Goal: Task Accomplishment & Management: Use online tool/utility

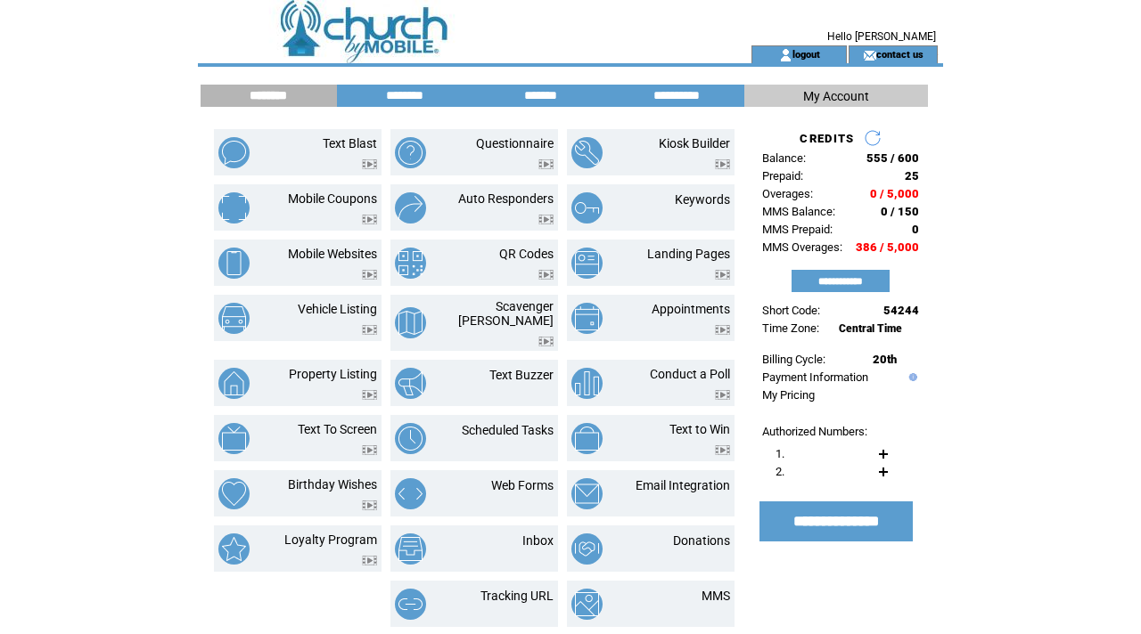
click at [377, 24] on td at bounding box center [442, 22] width 489 height 45
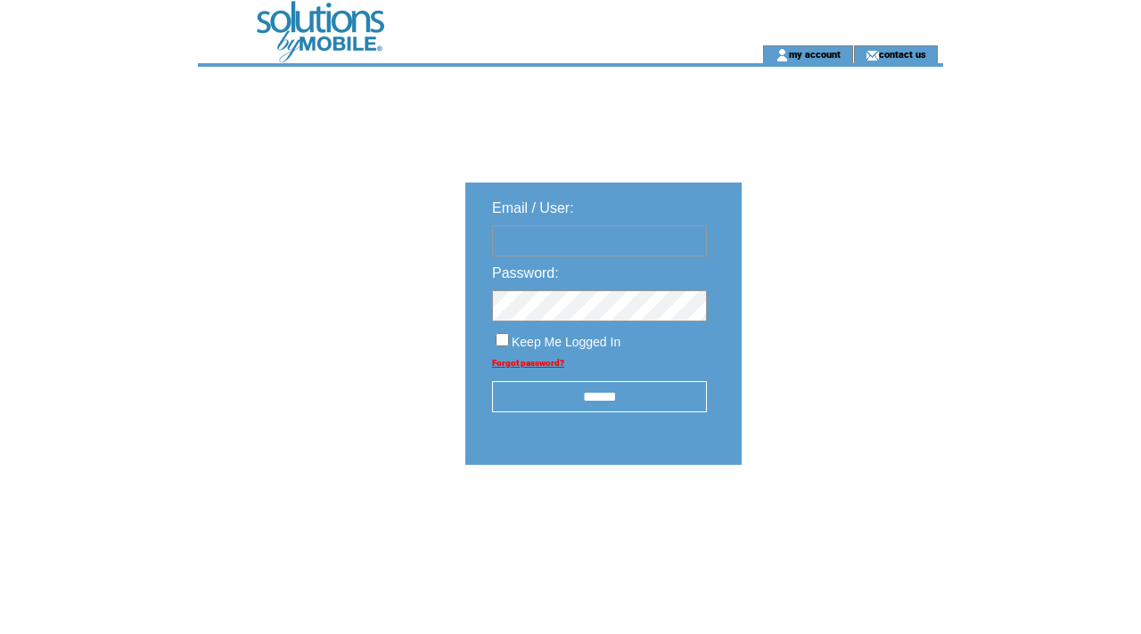
type input "**********"
click at [595, 401] on input "******" at bounding box center [599, 396] width 215 height 31
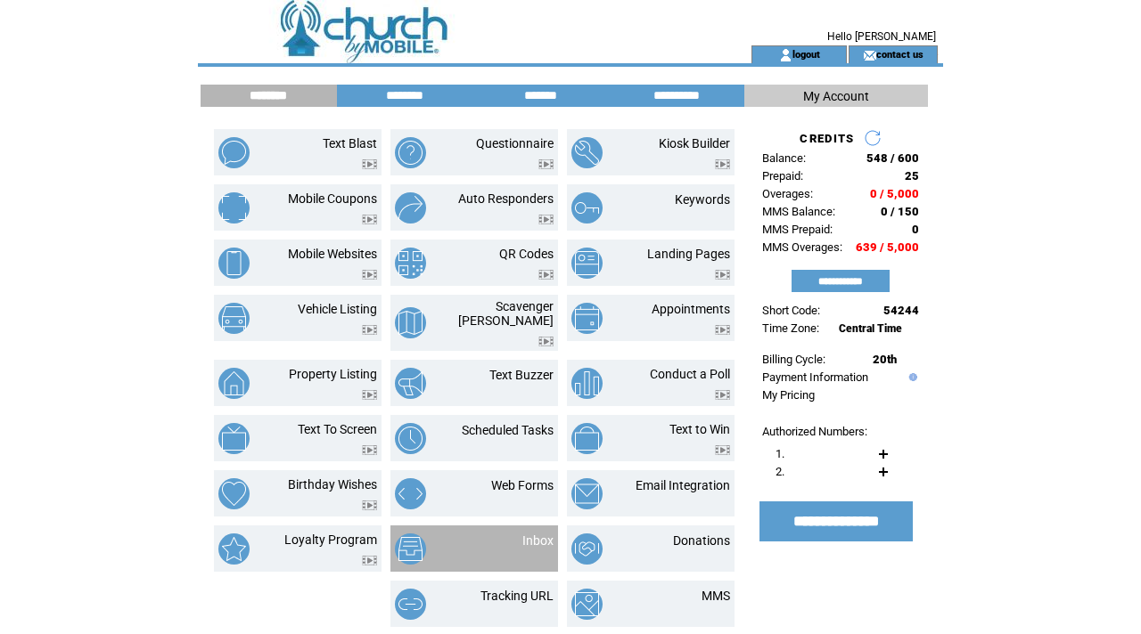
click at [522, 535] on td "Inbox" at bounding box center [516, 549] width 74 height 31
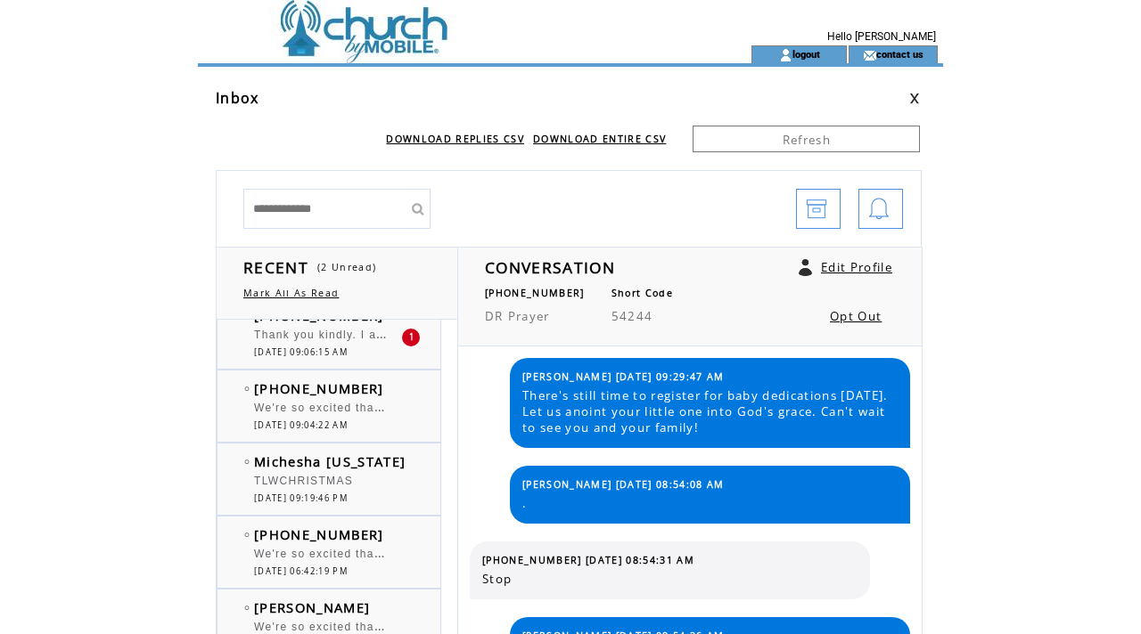
scroll to position [164, 0]
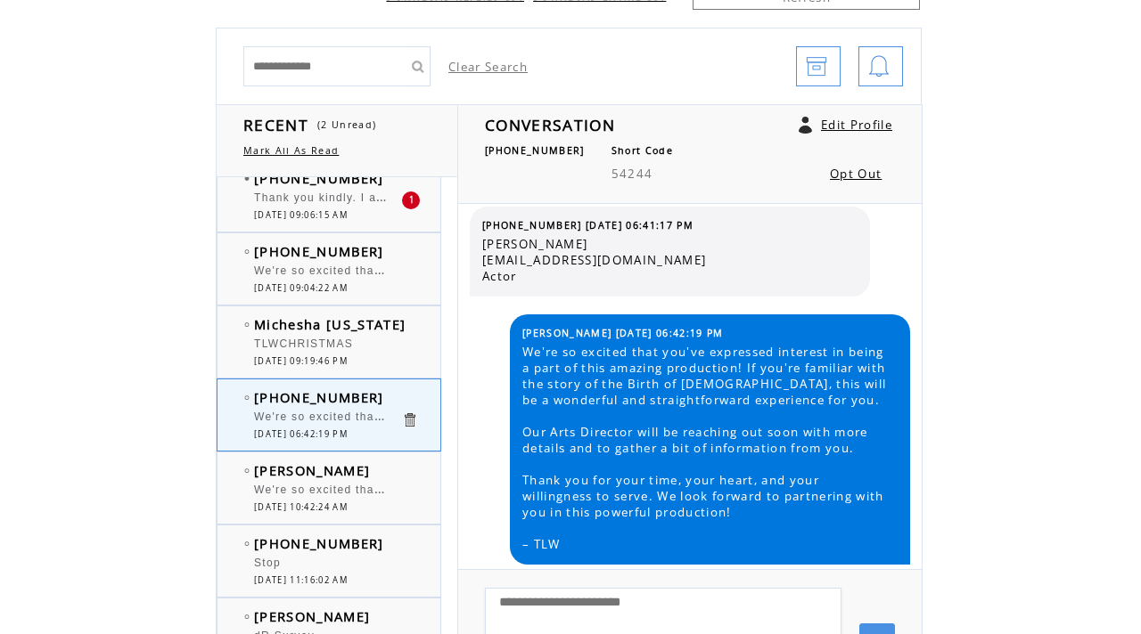
scroll to position [153, 0]
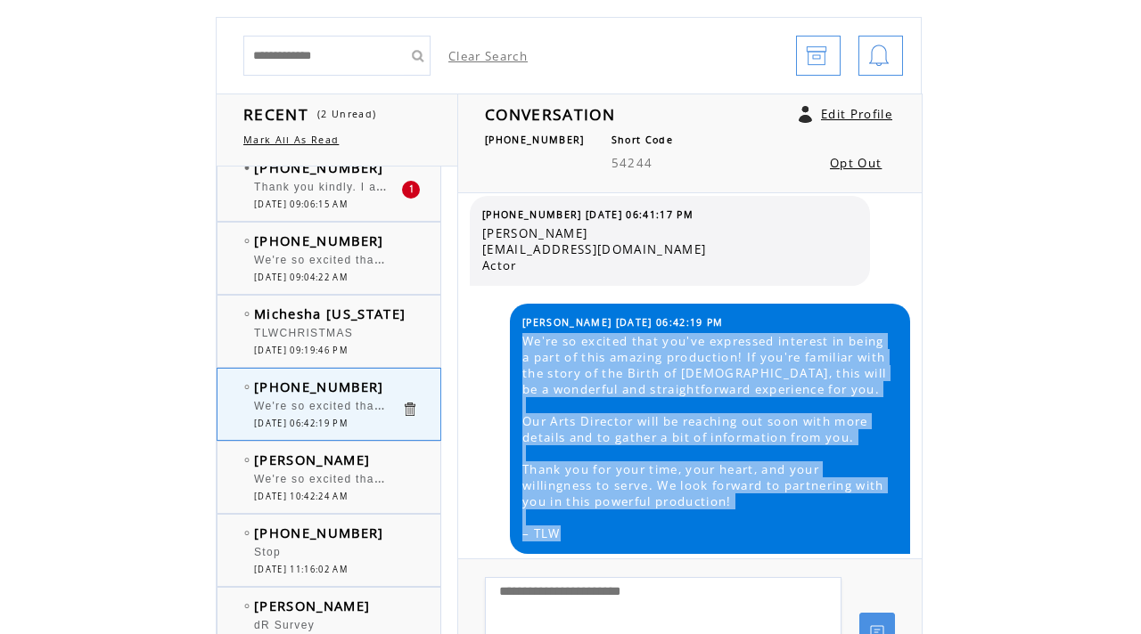
drag, startPoint x: 563, startPoint y: 537, endPoint x: 520, endPoint y: 343, distance: 198.9
click at [522, 343] on span "We're so excited that you've expressed interest in being a part of this amazing…" at bounding box center [709, 437] width 374 height 208
copy span "We're so excited that you've expressed interest in being a part of this amazing…"
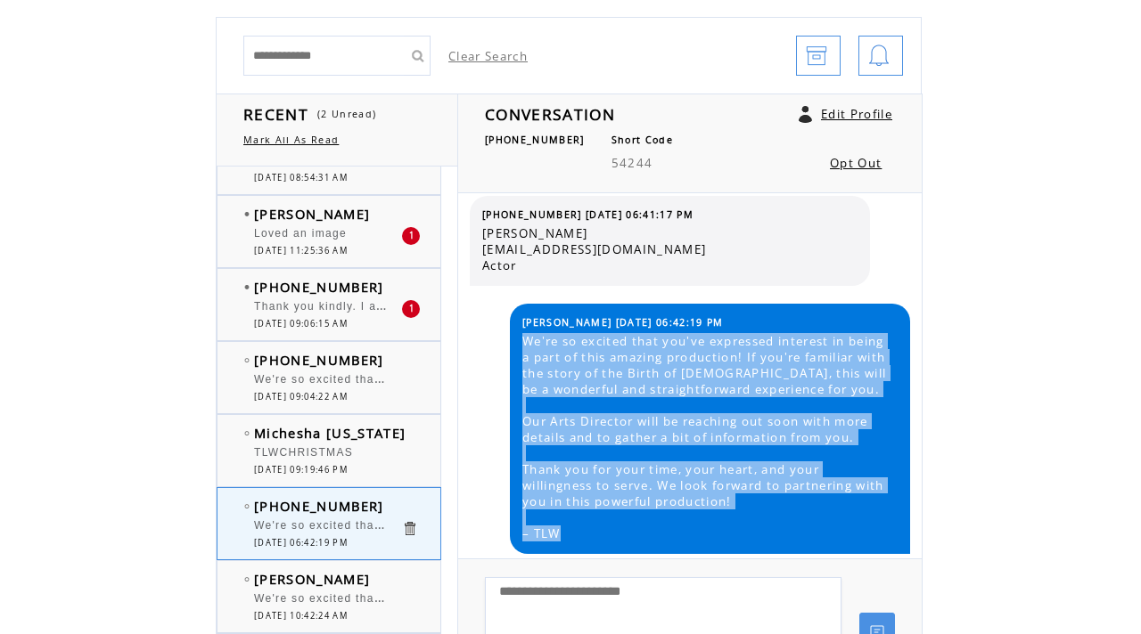
scroll to position [0, 0]
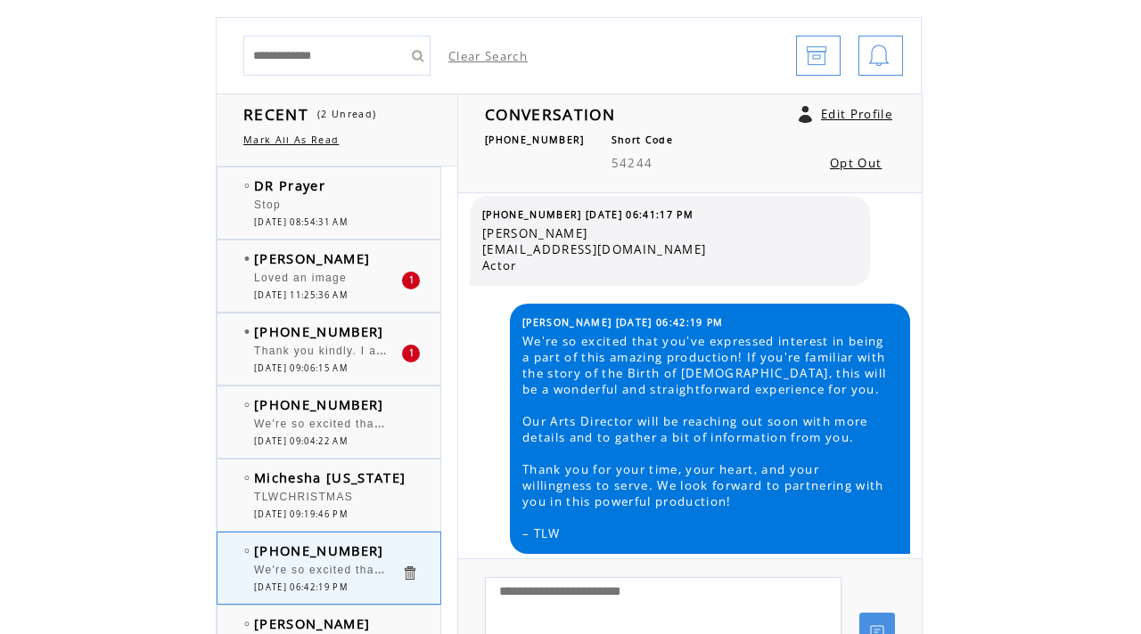
click at [339, 337] on span "[PHONE_NUMBER]" at bounding box center [319, 332] width 130 height 18
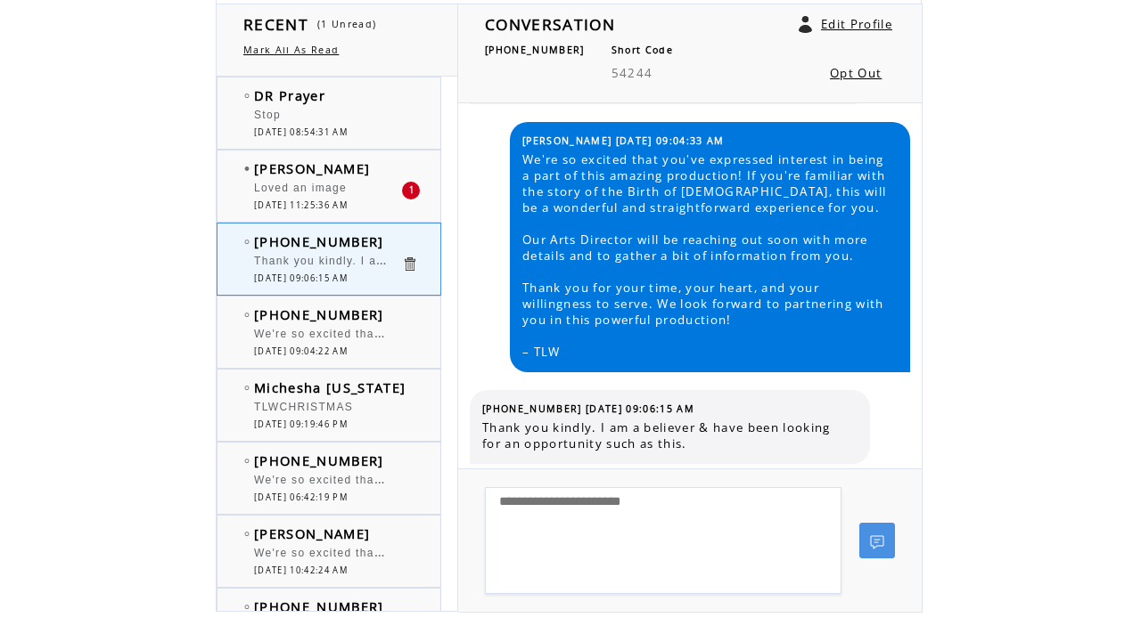
scroll to position [273, 0]
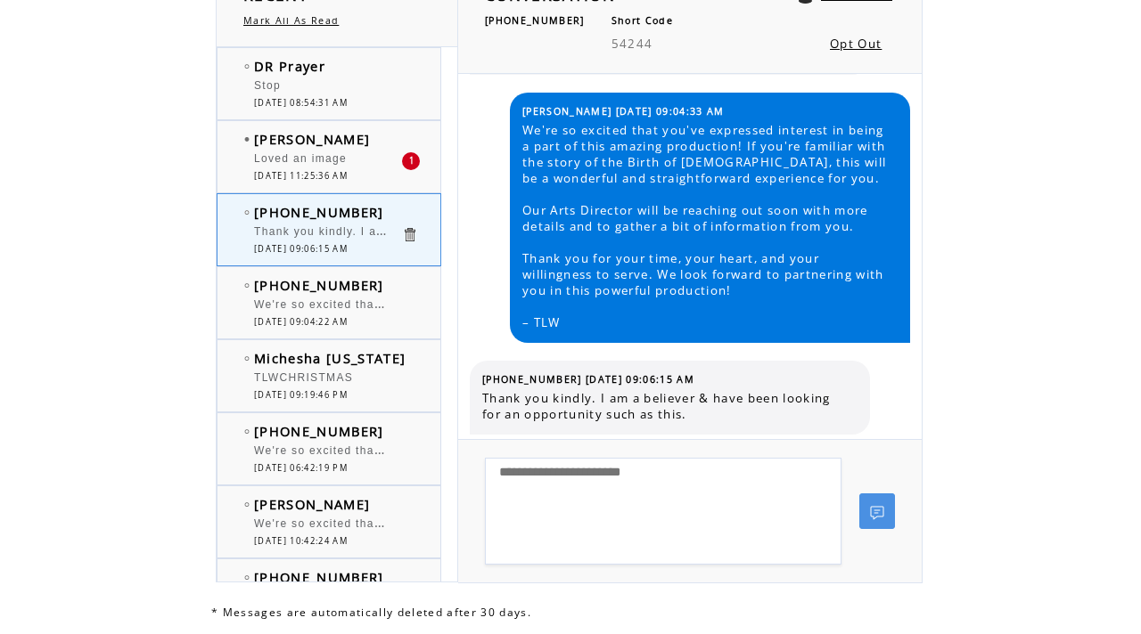
click at [656, 492] on textarea at bounding box center [663, 511] width 356 height 107
paste textarea "**********"
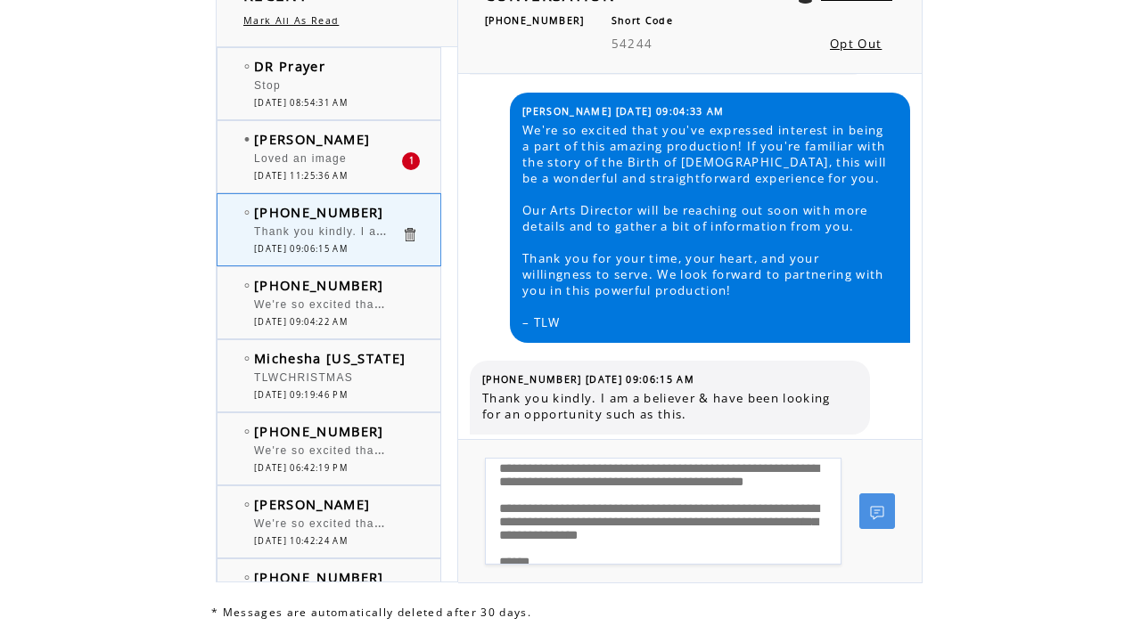
scroll to position [0, 0]
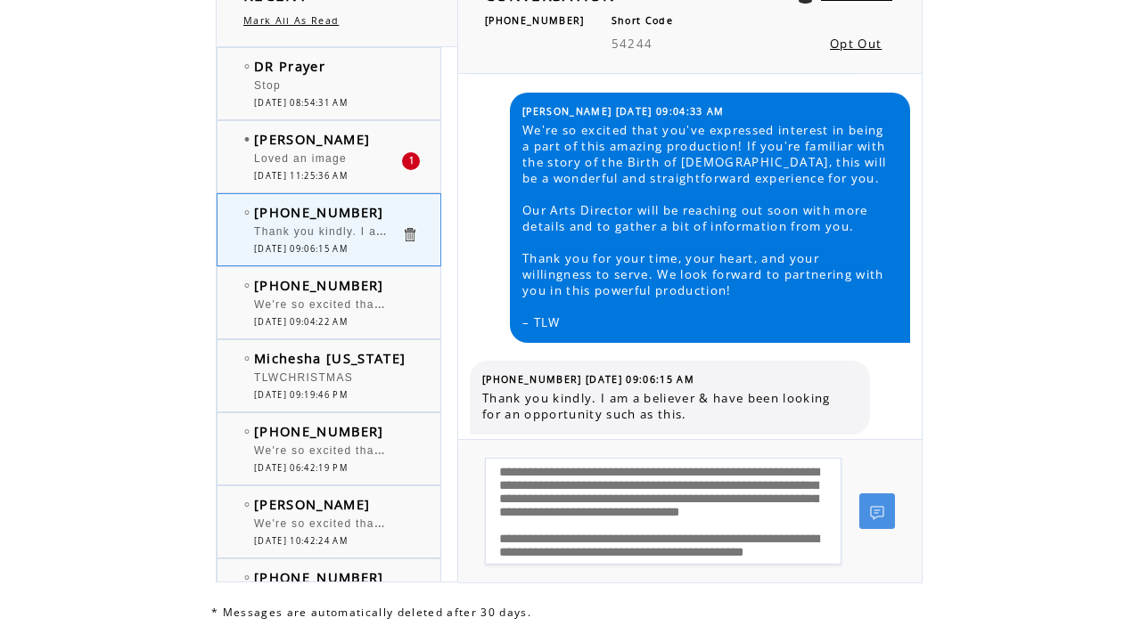
drag, startPoint x: 608, startPoint y: 525, endPoint x: 490, endPoint y: 451, distance: 138.9
click at [490, 452] on td "**********" at bounding box center [689, 502] width 463 height 125
type textarea "*****"
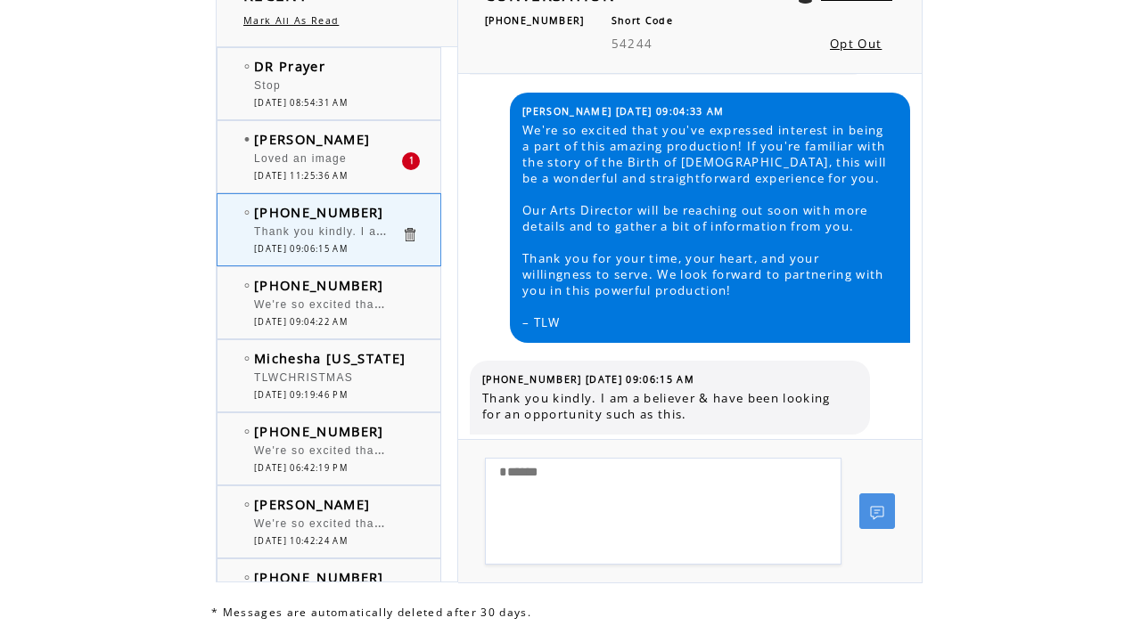
drag, startPoint x: 568, startPoint y: 518, endPoint x: 470, endPoint y: 437, distance: 127.2
click at [470, 437] on tbody "CONVERSATION Edit Profile (979) 402-5166 Short Code 54244 Opt Out Michael 09/09…" at bounding box center [690, 278] width 464 height 609
click at [327, 170] on span "09/10/2025 11:25:36 AM" at bounding box center [301, 176] width 94 height 12
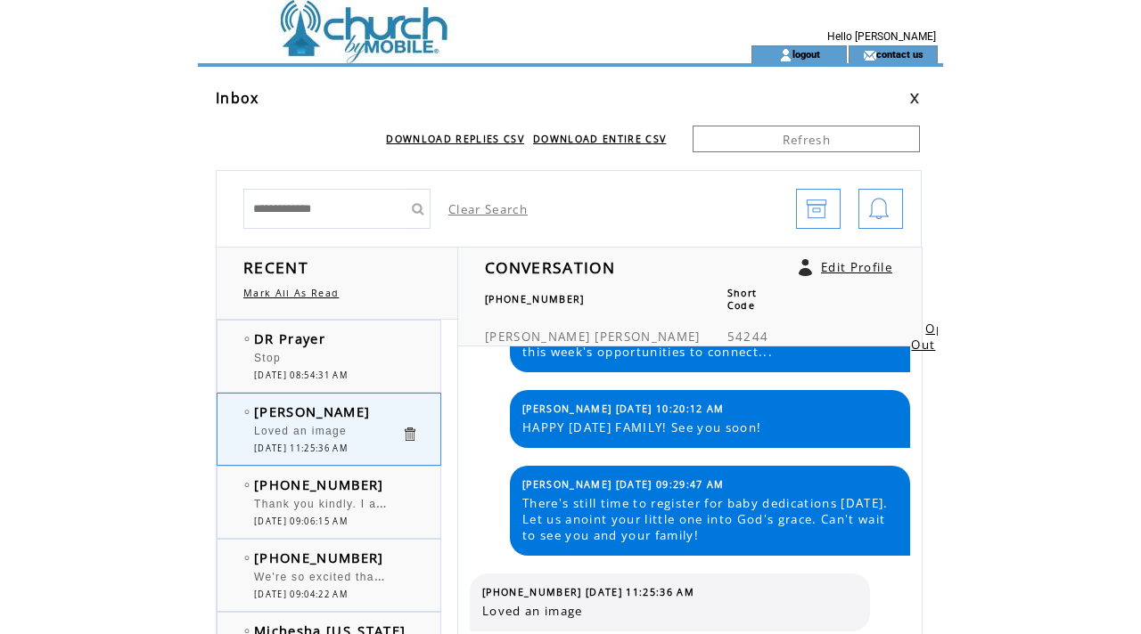
click at [364, 50] on td at bounding box center [442, 54] width 489 height 18
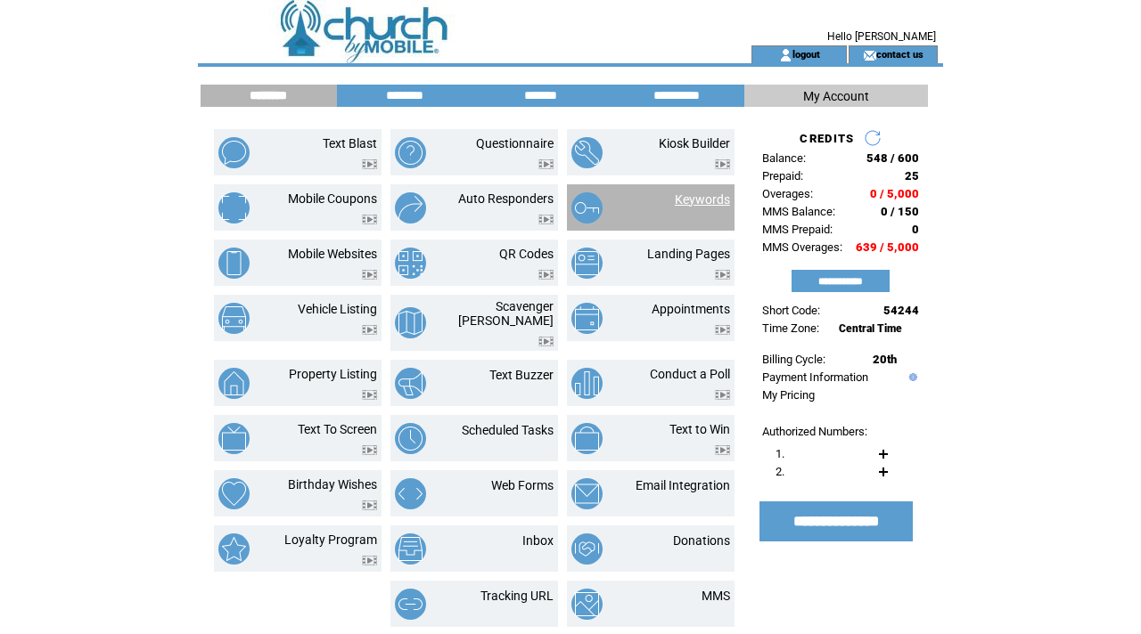
click at [678, 197] on link "Keywords" at bounding box center [702, 199] width 55 height 14
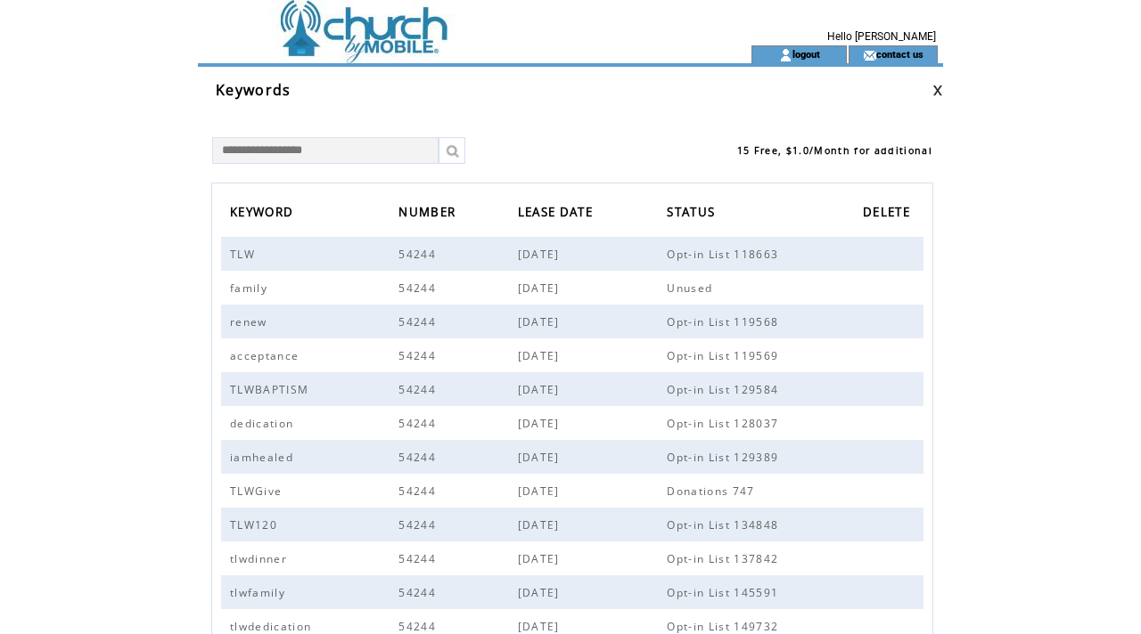
click at [345, 42] on td at bounding box center [442, 22] width 489 height 45
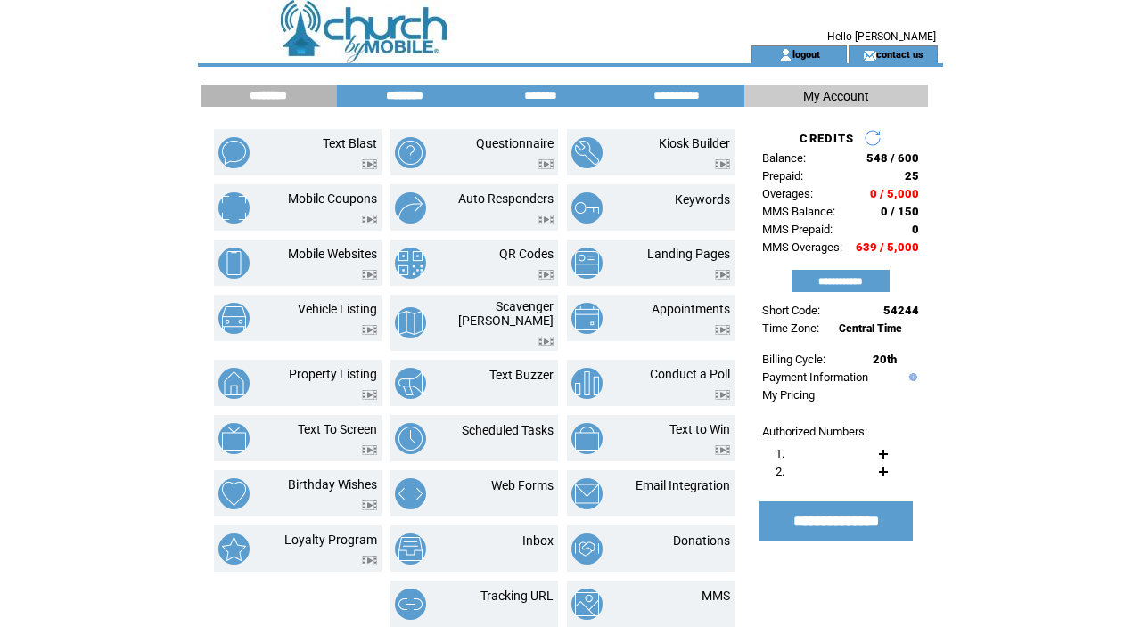
click at [385, 97] on input "********" at bounding box center [405, 95] width 134 height 15
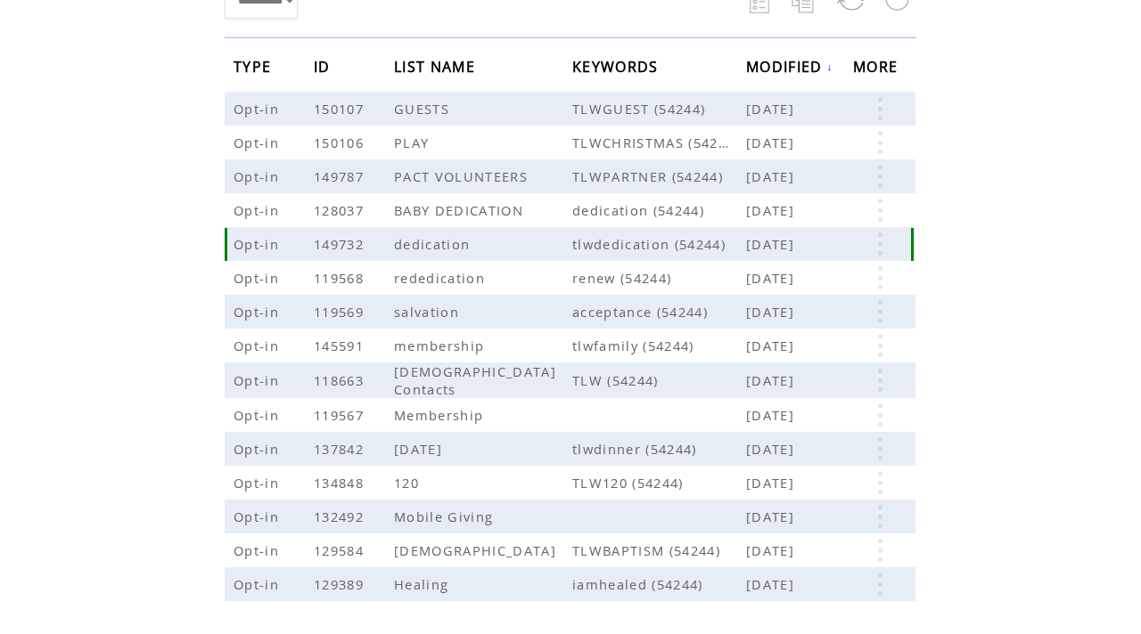
scroll to position [280, 0]
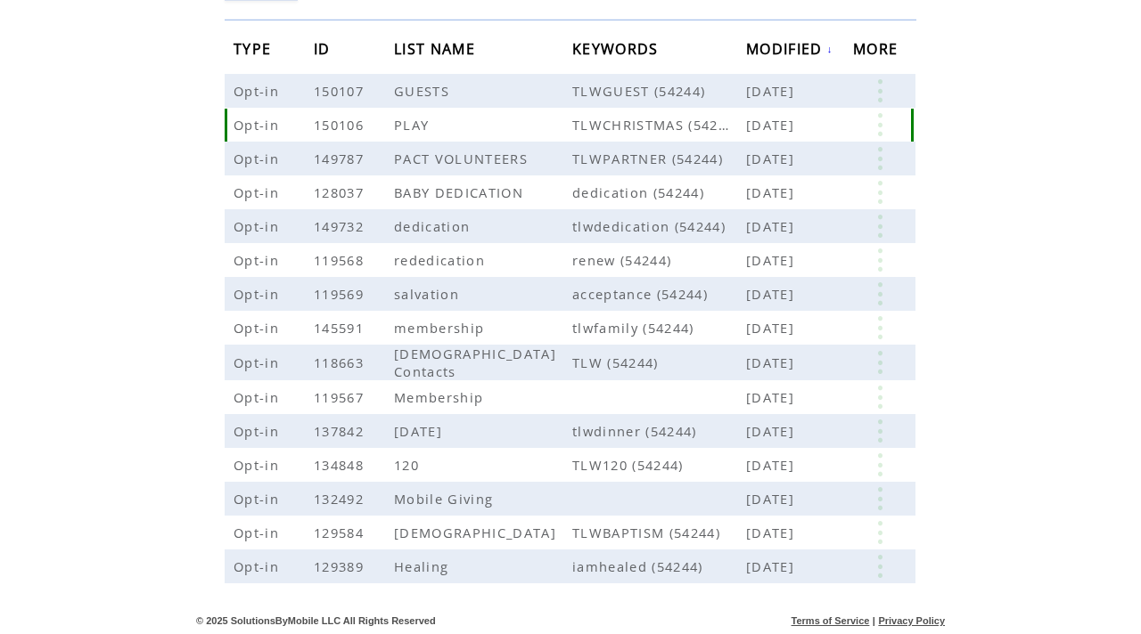
click at [882, 125] on link at bounding box center [879, 124] width 53 height 23
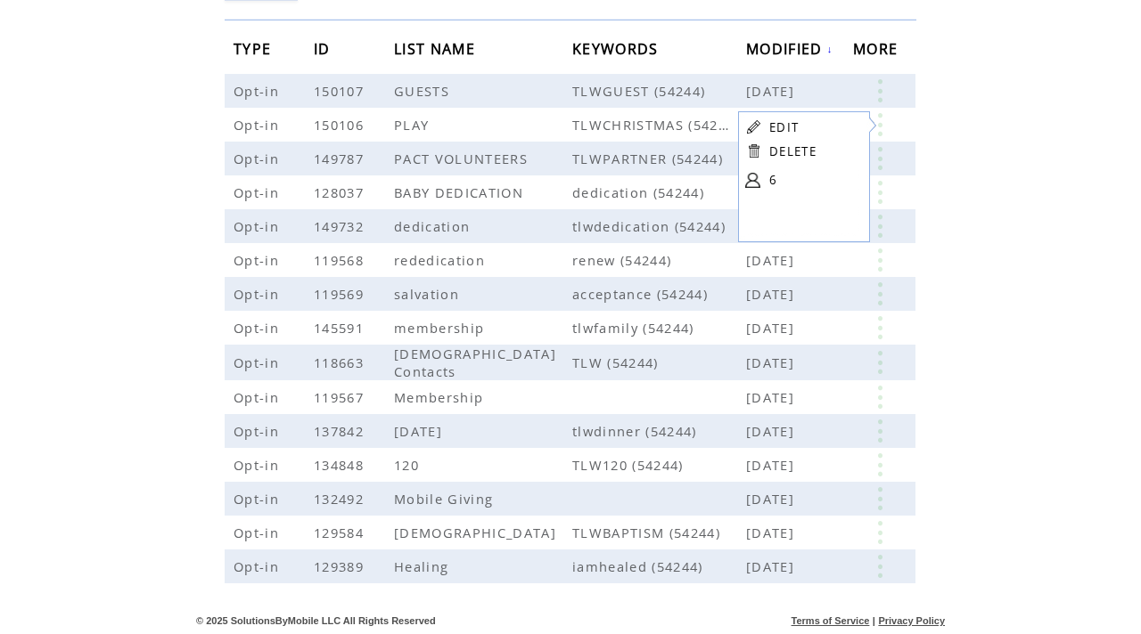
click at [754, 183] on link at bounding box center [752, 180] width 15 height 15
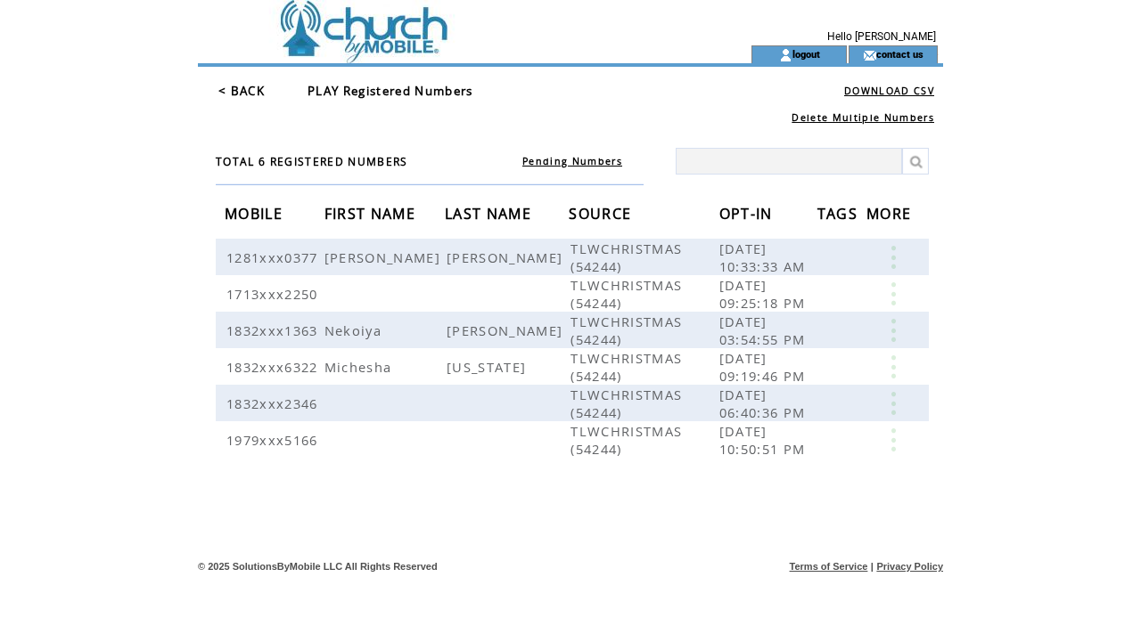
click at [364, 14] on td at bounding box center [442, 22] width 489 height 45
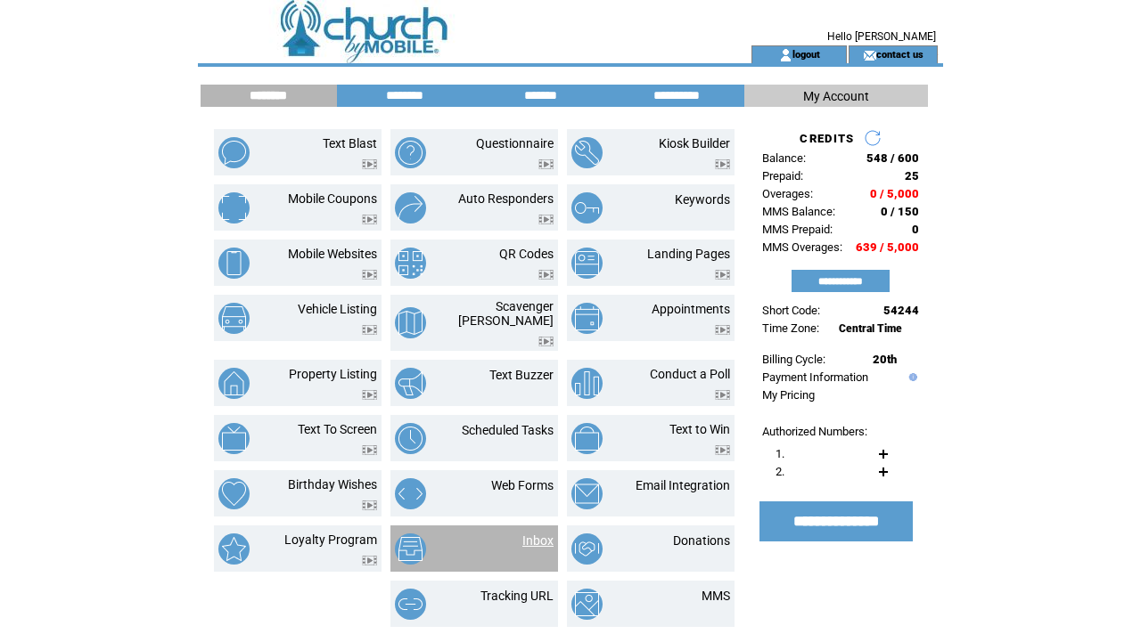
click at [544, 536] on link "Inbox" at bounding box center [537, 541] width 31 height 14
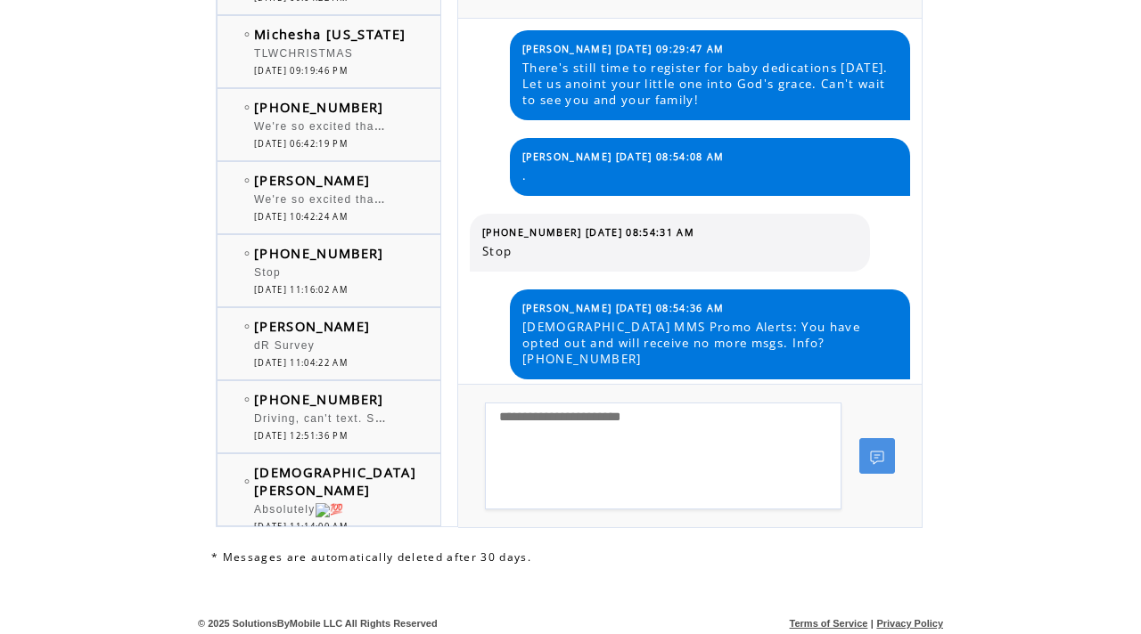
scroll to position [331, 0]
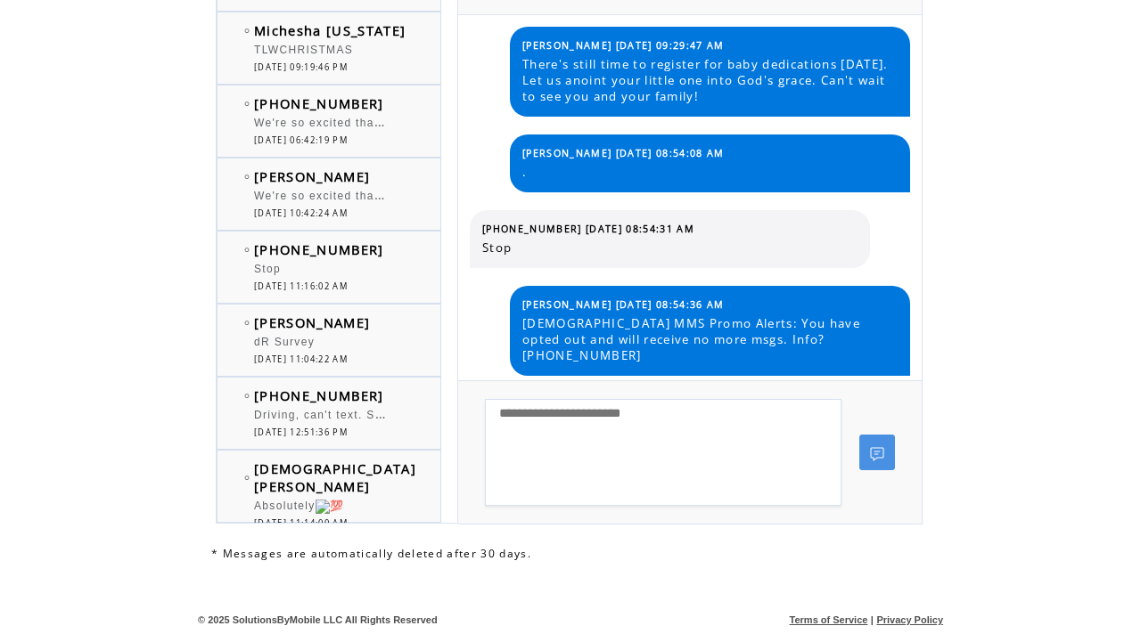
click at [335, 216] on span "[DATE] 10:42:24 AM" at bounding box center [301, 214] width 94 height 12
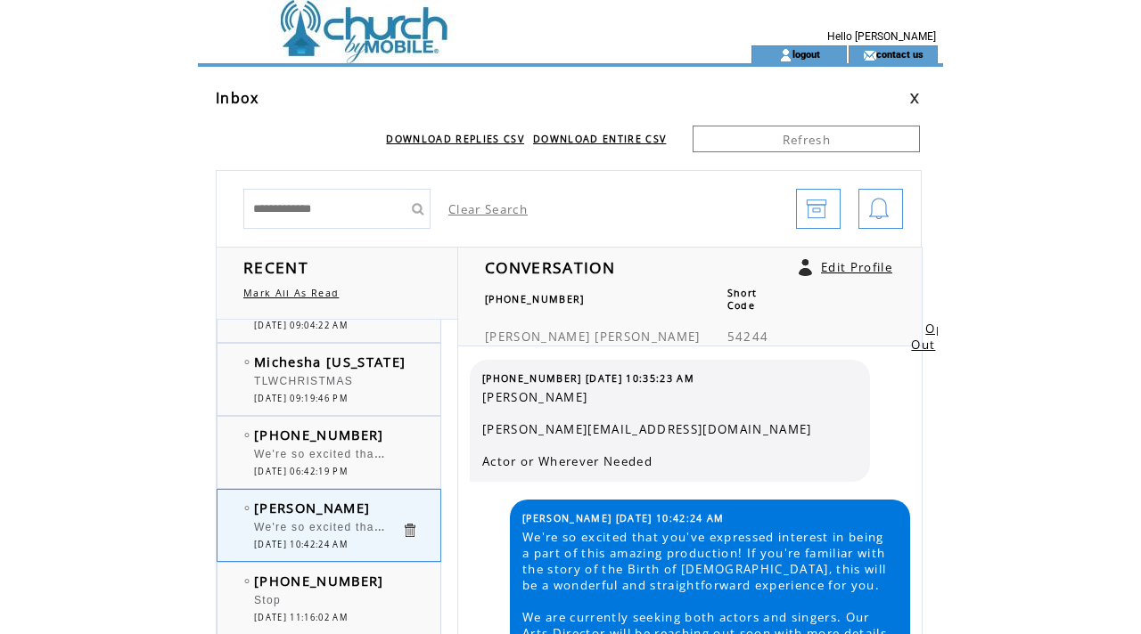
scroll to position [232, 0]
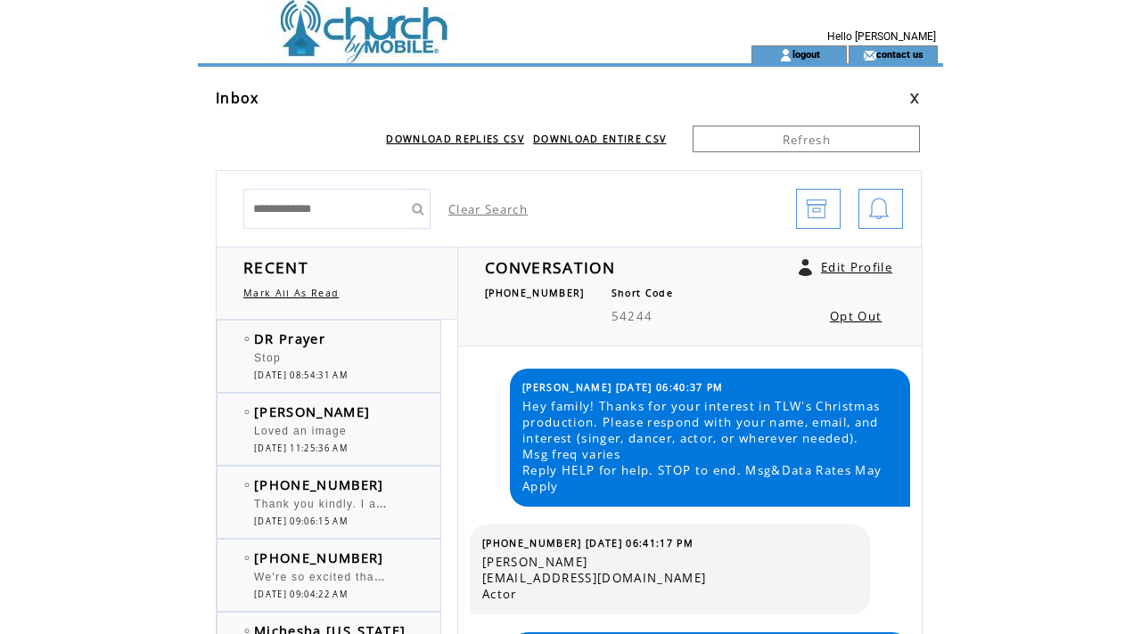
scroll to position [176, 0]
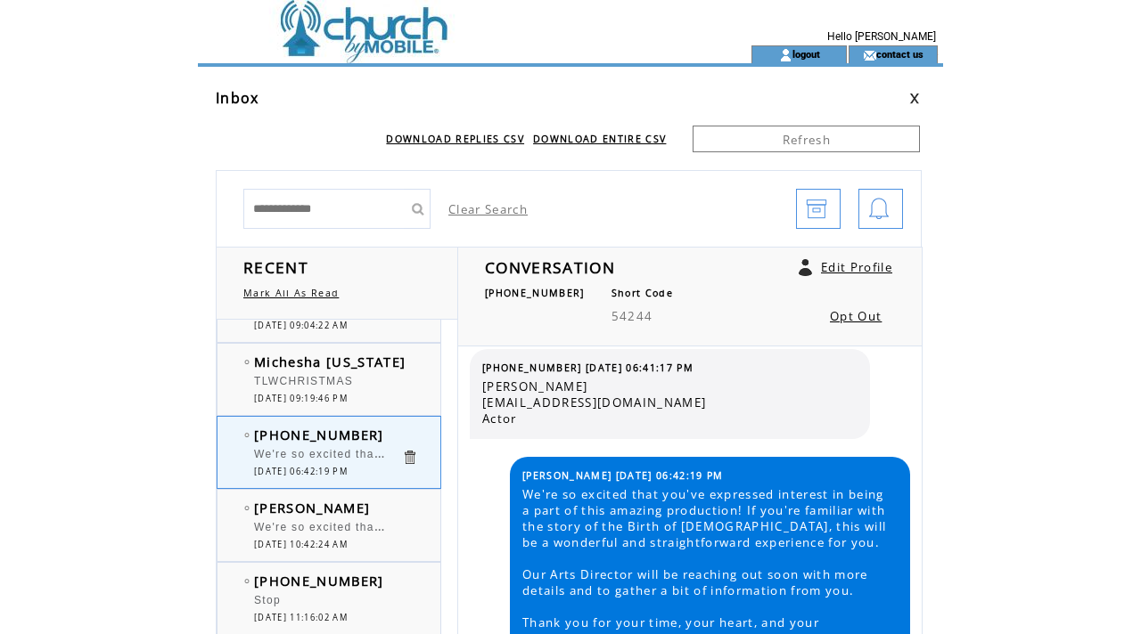
click at [357, 384] on div "TLWCHRISTMAS" at bounding box center [327, 384] width 147 height 18
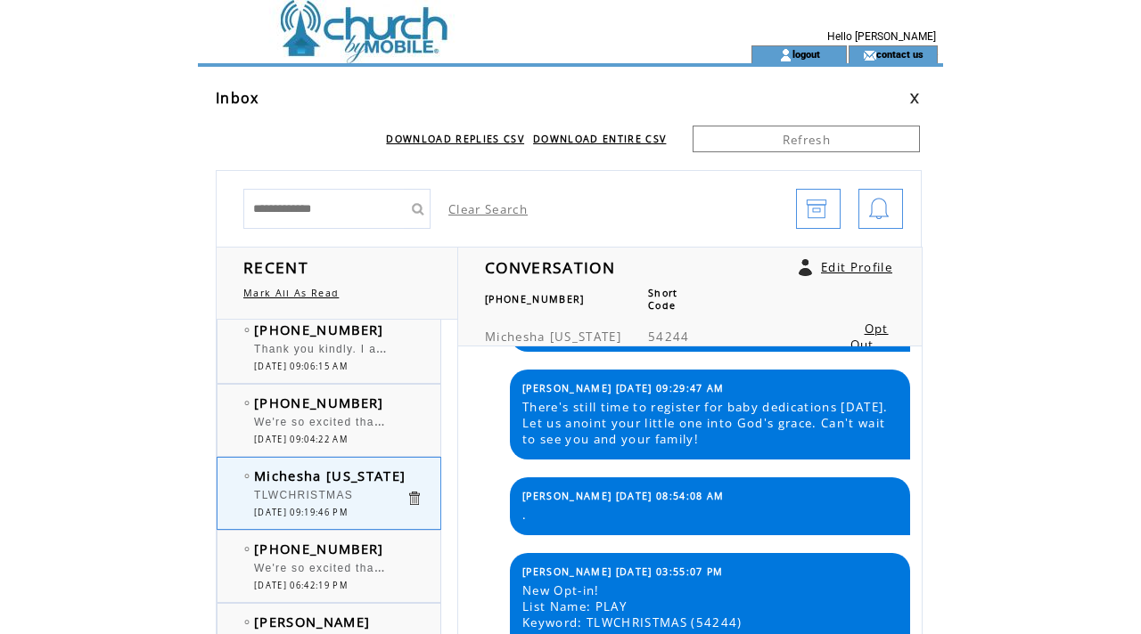
scroll to position [154, 0]
click at [354, 411] on span "[PHONE_NUMBER]" at bounding box center [319, 404] width 130 height 18
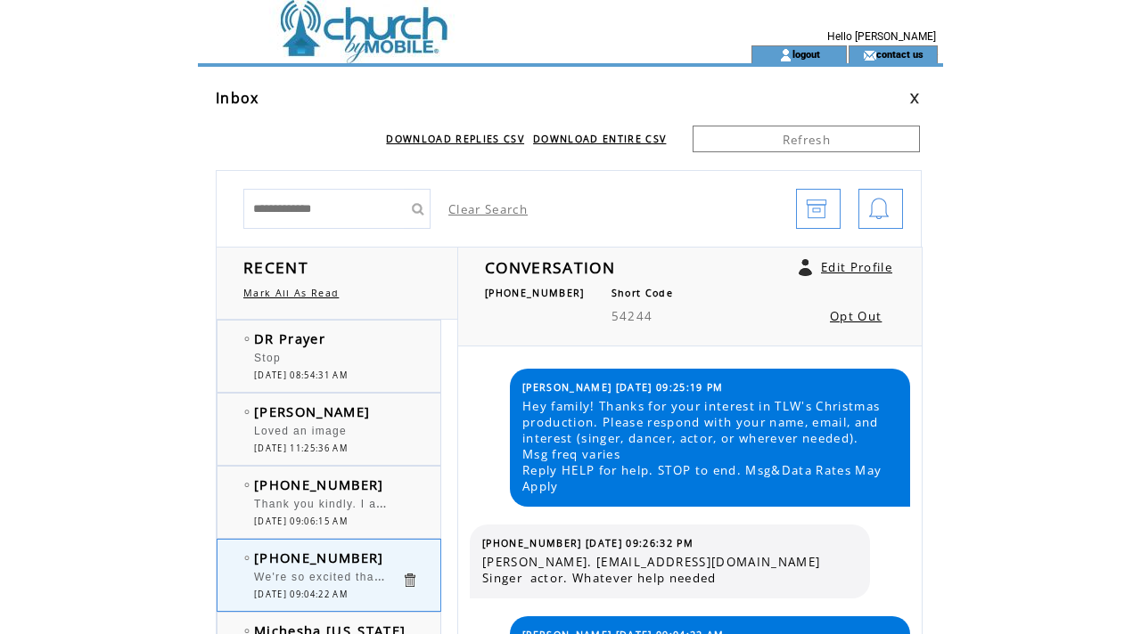
scroll to position [160, 0]
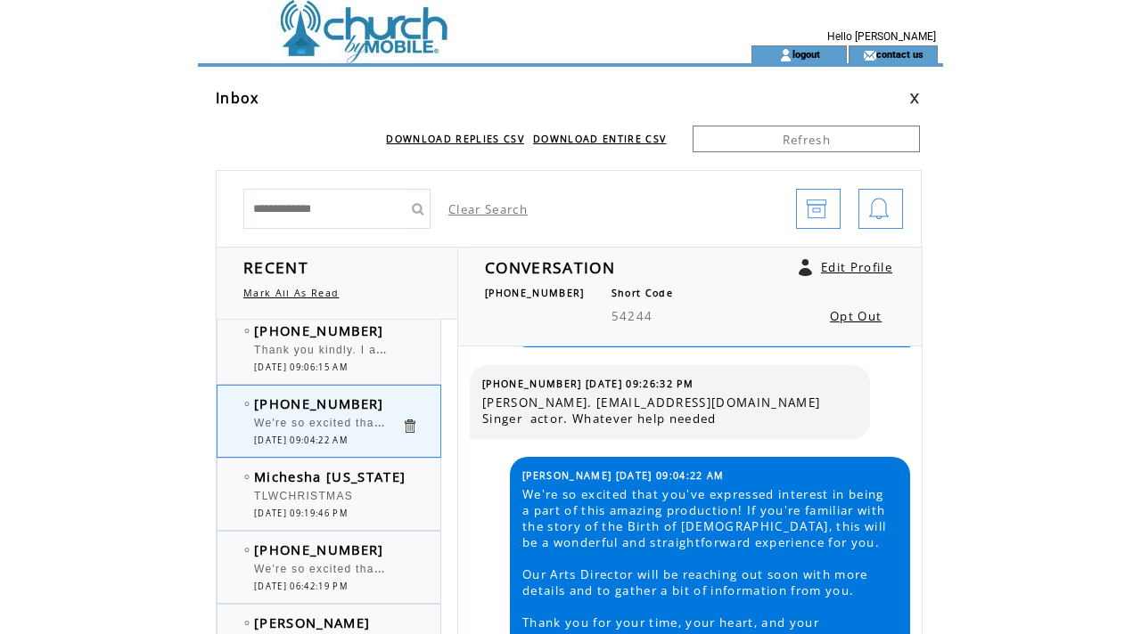
click at [337, 364] on span "[DATE] 09:06:15 AM" at bounding box center [301, 368] width 94 height 12
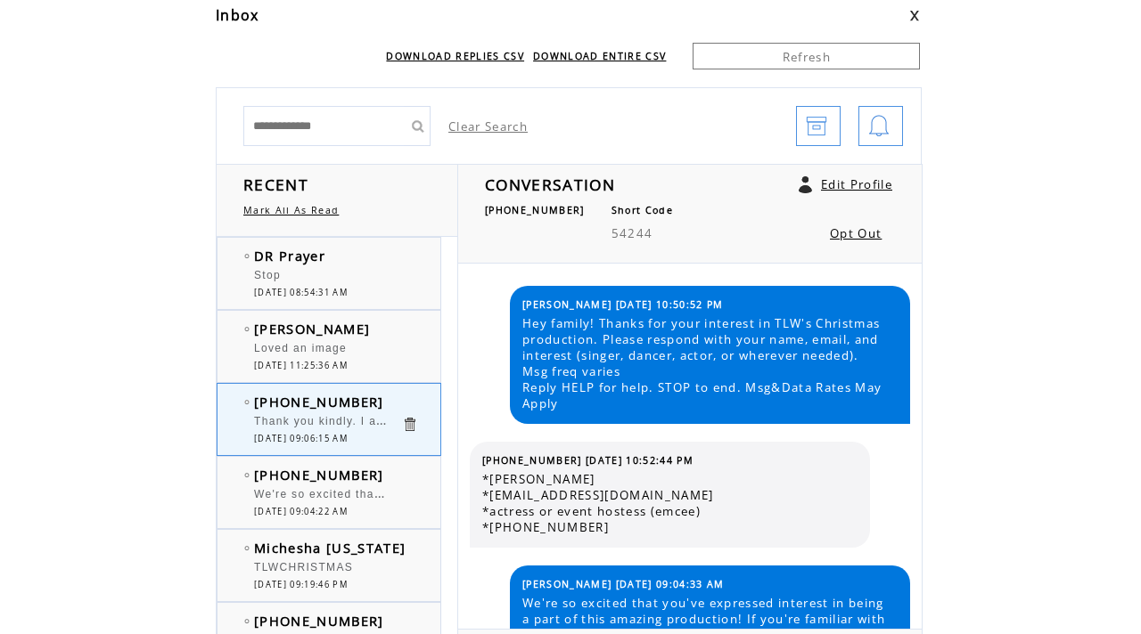
click at [323, 336] on span "[PERSON_NAME]" at bounding box center [312, 329] width 116 height 18
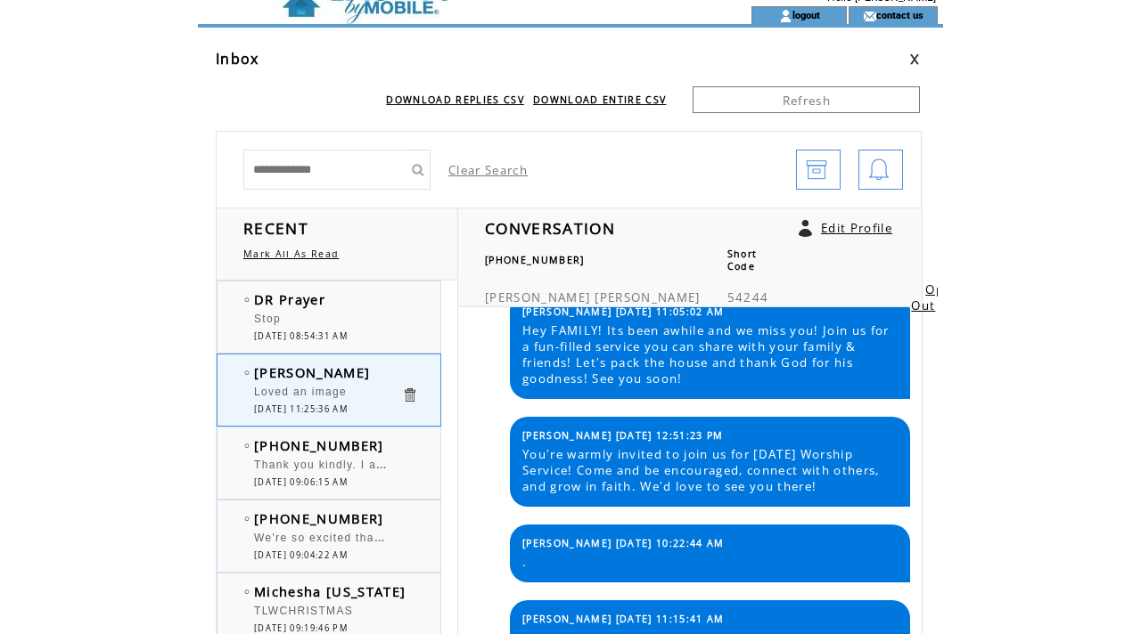
scroll to position [30, 0]
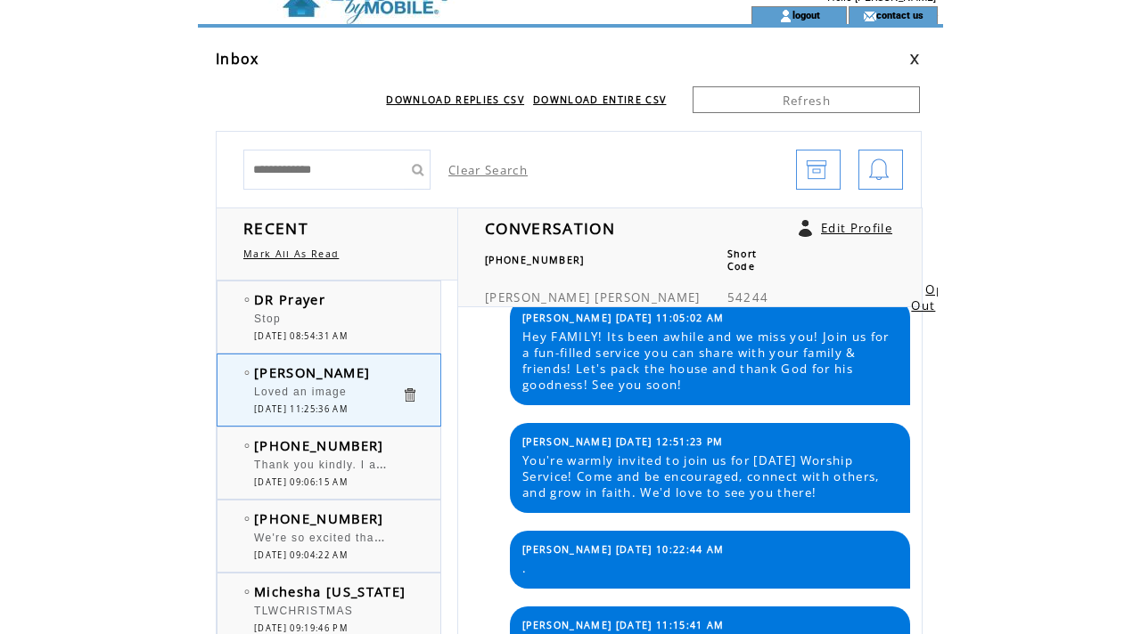
click at [325, 318] on div "Stop" at bounding box center [327, 322] width 147 height 18
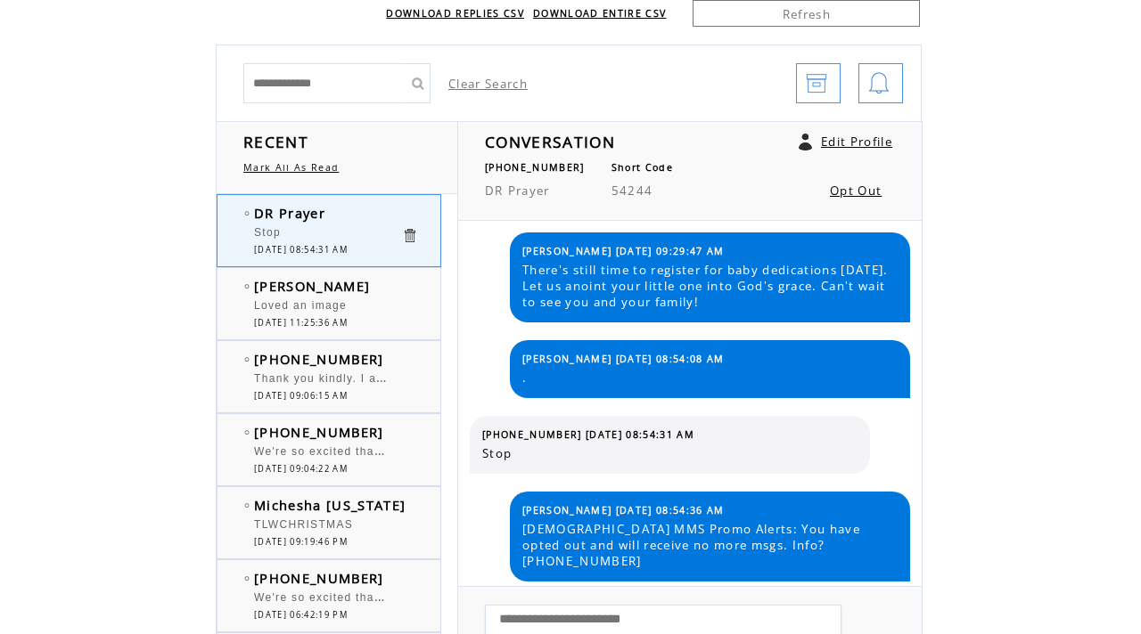
scroll to position [127, 0]
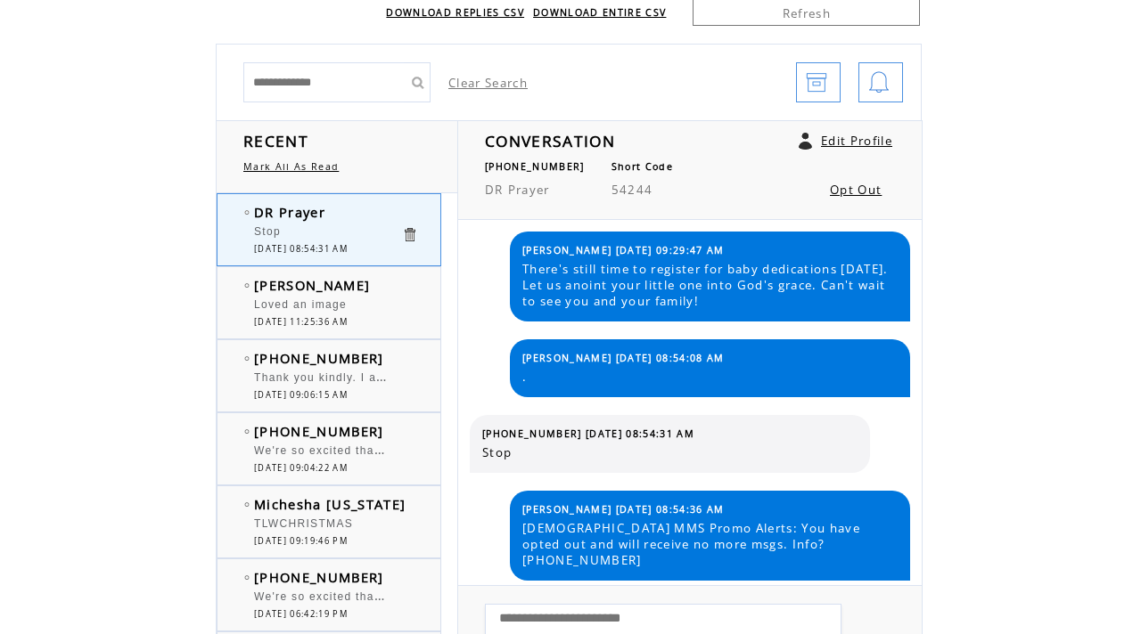
click at [851, 192] on link "Opt Out" at bounding box center [856, 190] width 52 height 16
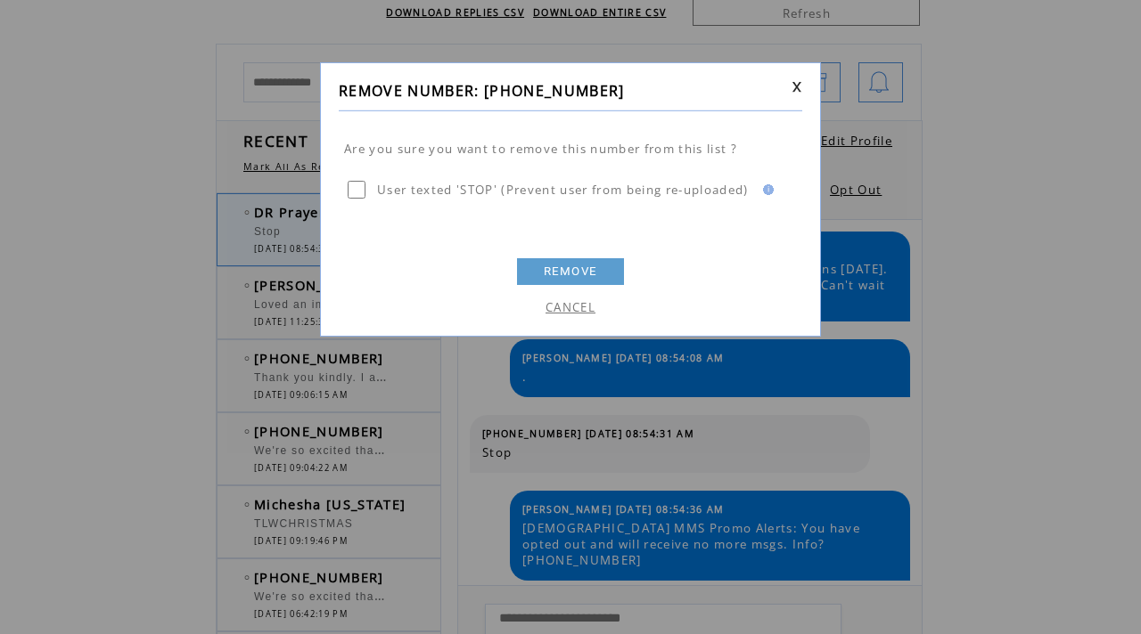
click at [576, 267] on link "REMOVE" at bounding box center [570, 271] width 107 height 27
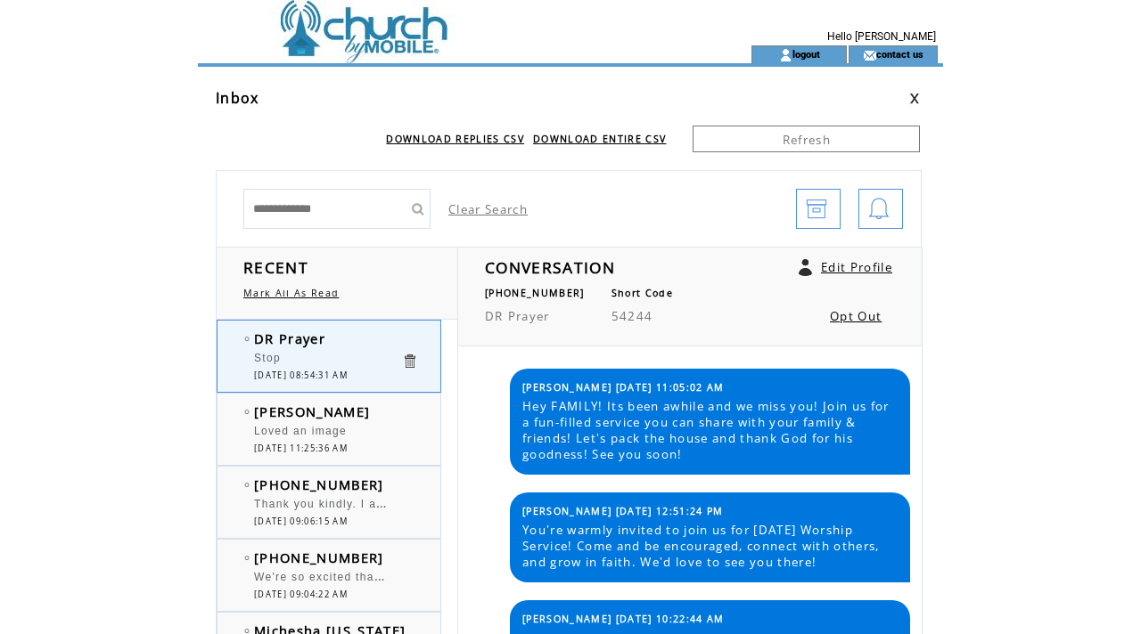
scroll to position [690, 0]
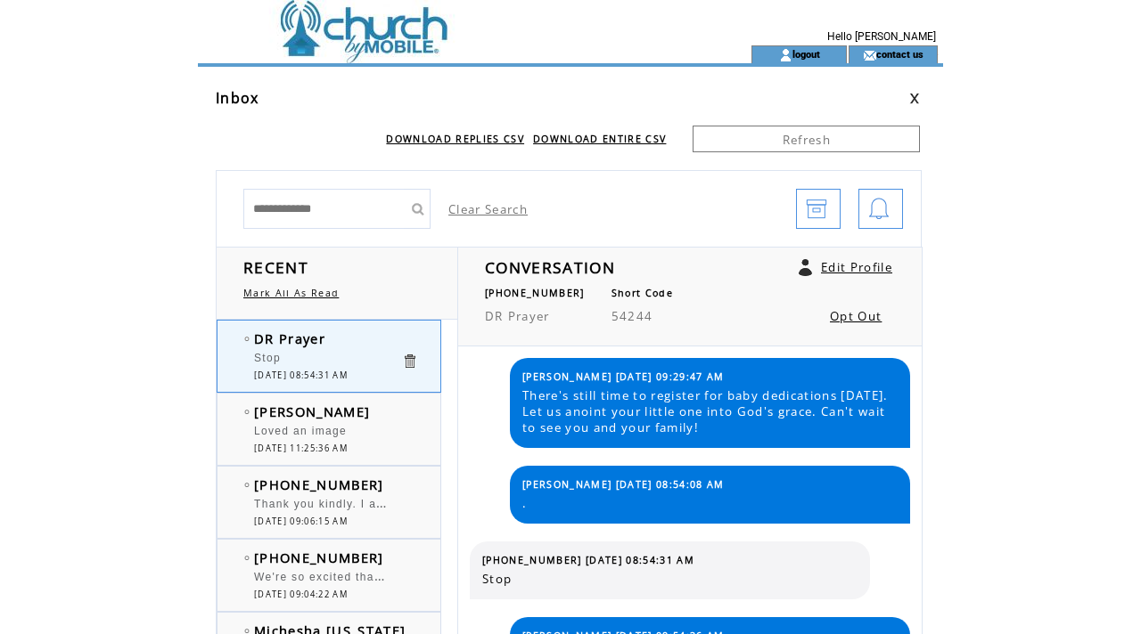
click at [347, 443] on span "[DATE] 11:25:36 AM" at bounding box center [301, 449] width 94 height 12
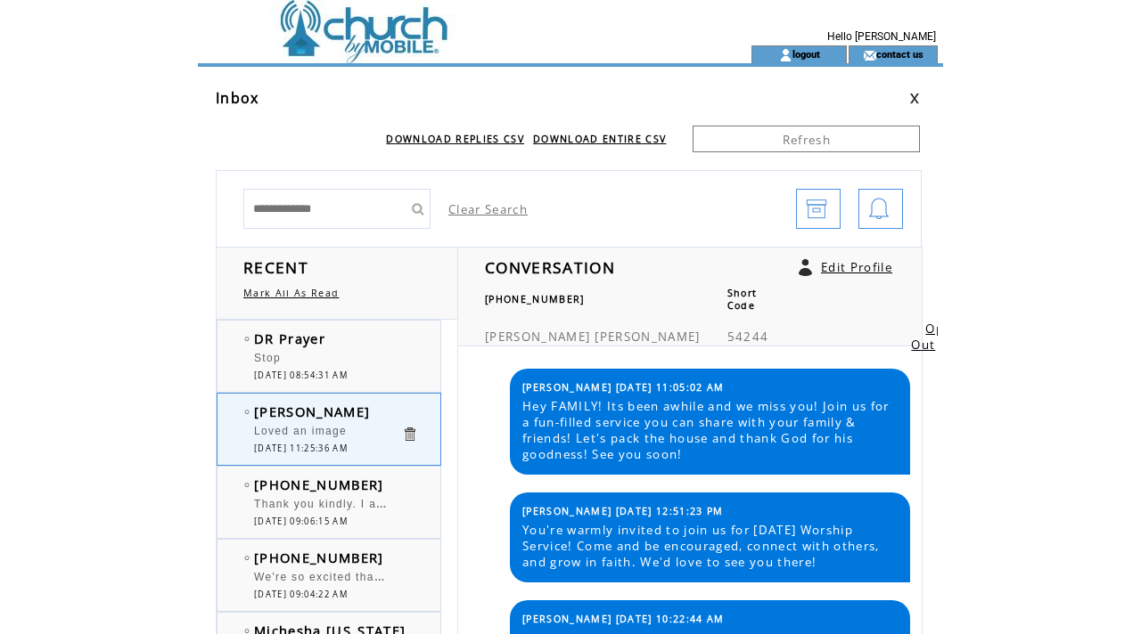
scroll to position [598, 0]
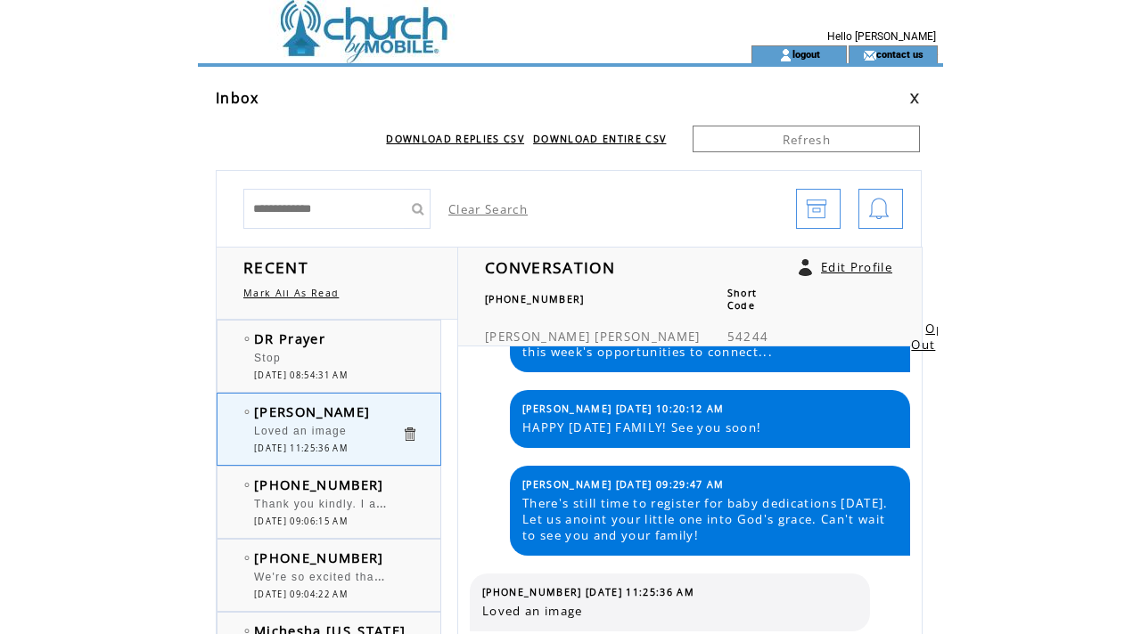
click at [359, 494] on div at bounding box center [327, 496] width 147 height 4
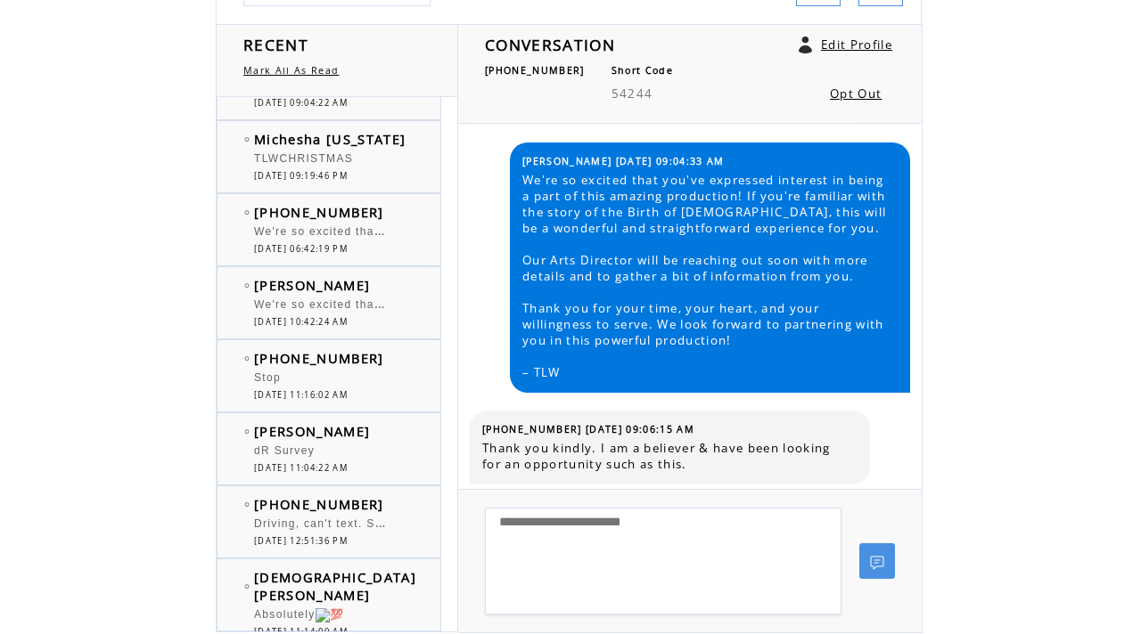
scroll to position [222, 0]
